Goal: Book appointment/travel/reservation

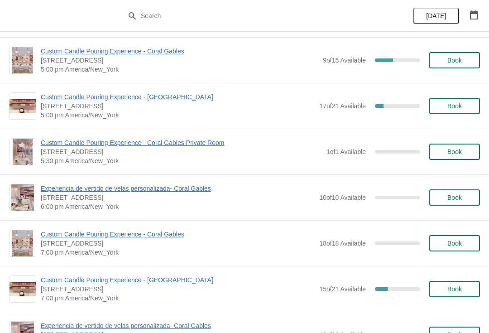
scroll to position [382, 0]
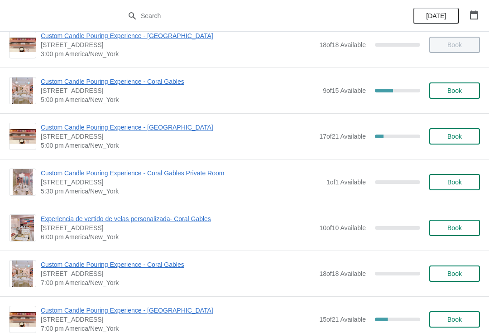
click at [460, 139] on span "Book" at bounding box center [454, 136] width 14 height 7
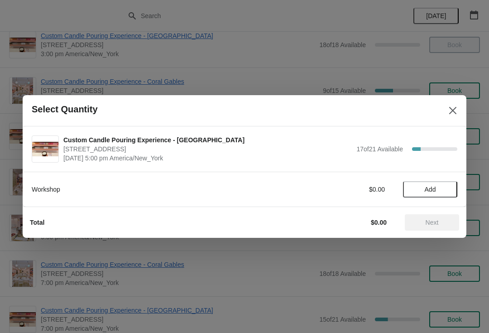
click at [437, 191] on span "Add" at bounding box center [430, 189] width 38 height 7
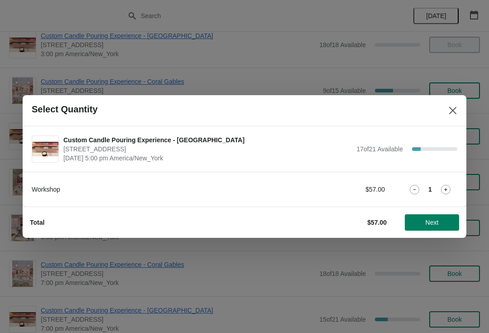
click at [450, 185] on icon at bounding box center [446, 190] width 10 height 10
click at [438, 222] on span "Next" at bounding box center [432, 222] width 13 height 7
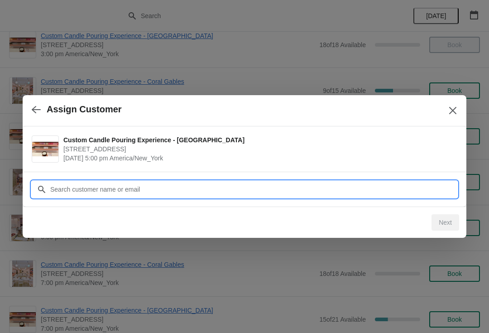
click at [175, 188] on input "Customer" at bounding box center [254, 189] width 408 height 16
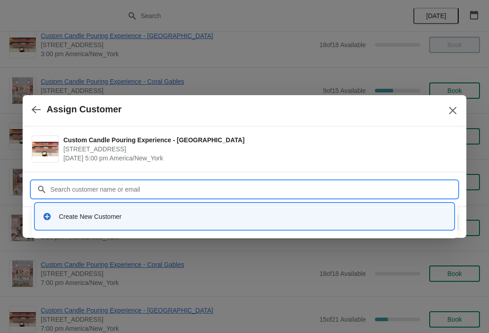
click at [110, 224] on div "Create New Customer" at bounding box center [244, 216] width 411 height 19
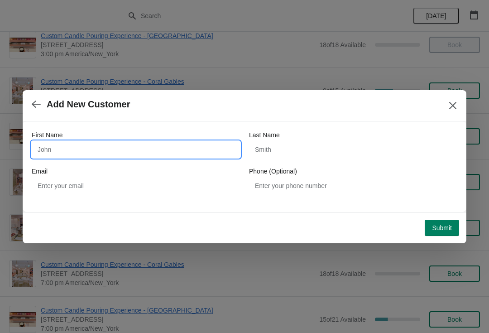
click at [139, 154] on input "First Name" at bounding box center [136, 149] width 208 height 16
type input "Kayla"
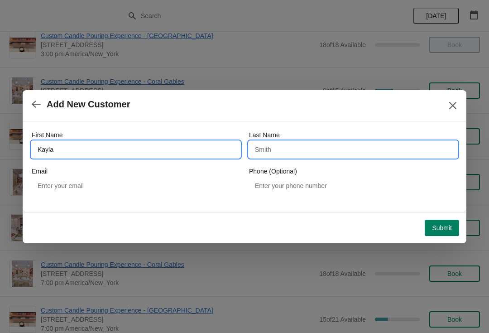
click at [279, 149] on input "Last Name" at bounding box center [353, 149] width 208 height 16
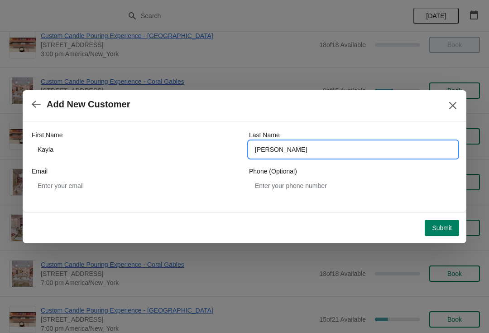
type input "[PERSON_NAME]"
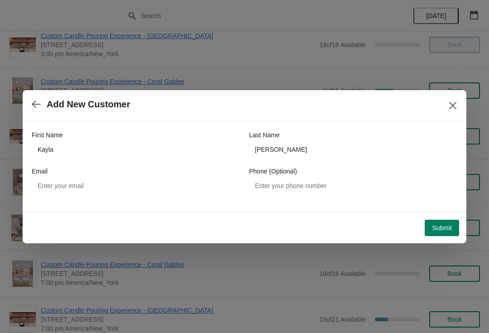
click at [442, 226] on span "Submit" at bounding box center [442, 227] width 20 height 7
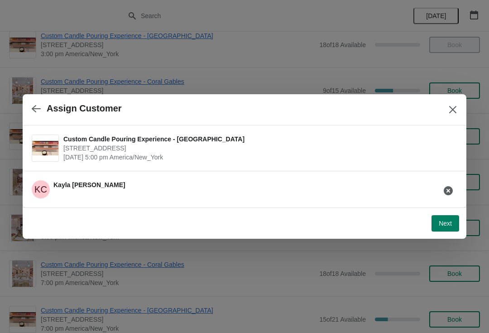
click at [445, 219] on button "Next" at bounding box center [446, 223] width 28 height 16
select select "Friend"
